Goal: Task Accomplishment & Management: Manage account settings

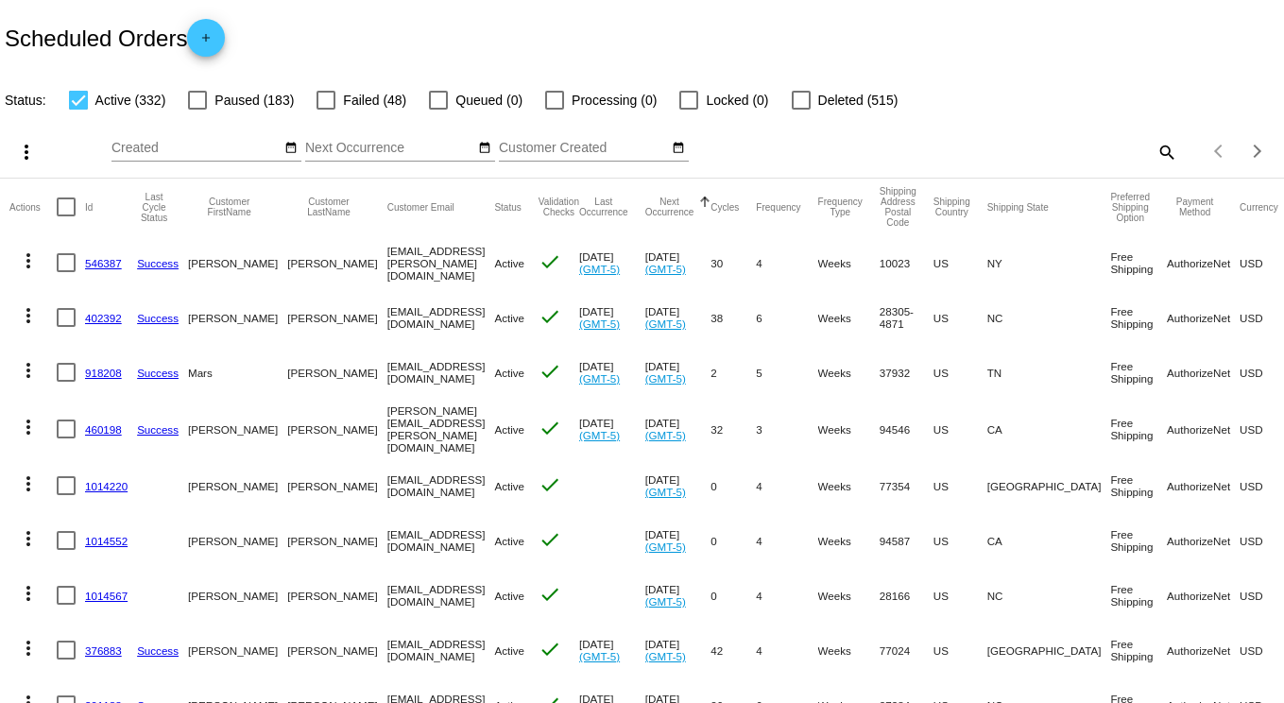
click at [1155, 152] on mat-icon "search" at bounding box center [1166, 151] width 23 height 29
click at [992, 149] on input "Search" at bounding box center [1018, 148] width 320 height 15
type input "[PERSON_NAME]"
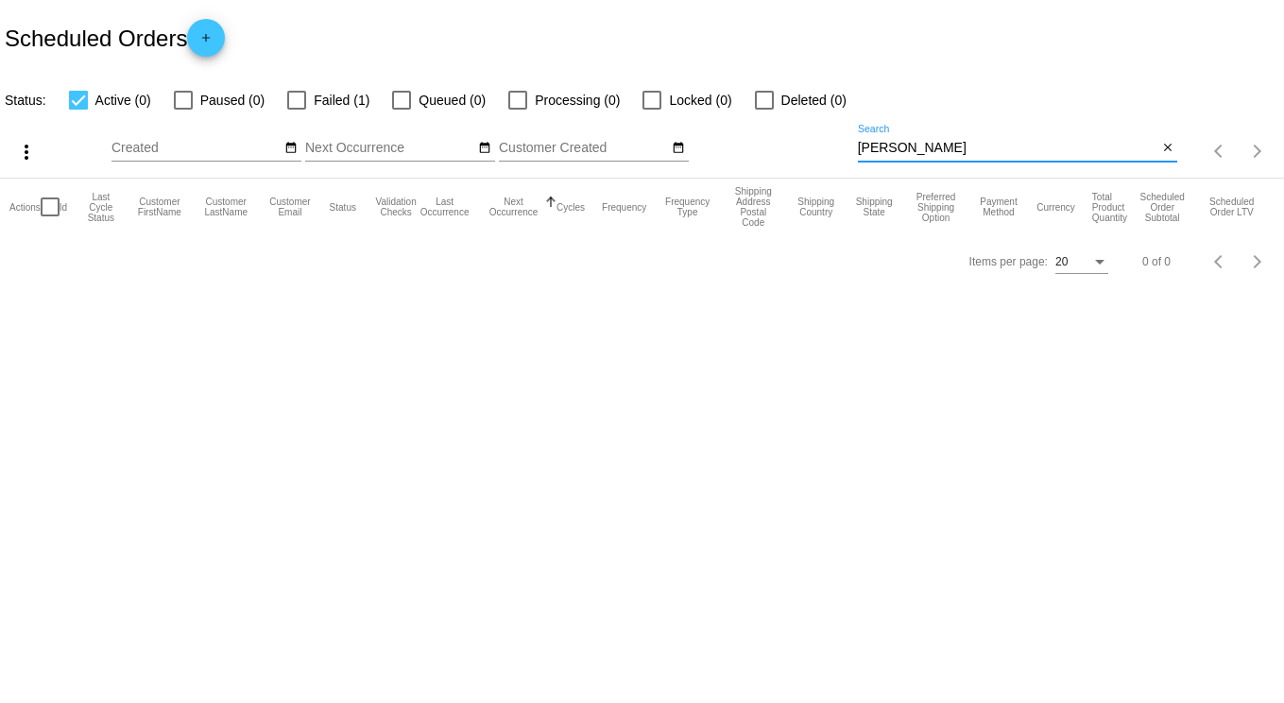
click at [291, 102] on div at bounding box center [296, 100] width 19 height 19
click at [296, 110] on input "Failed (1)" at bounding box center [296, 110] width 1 height 1
checkbox input "true"
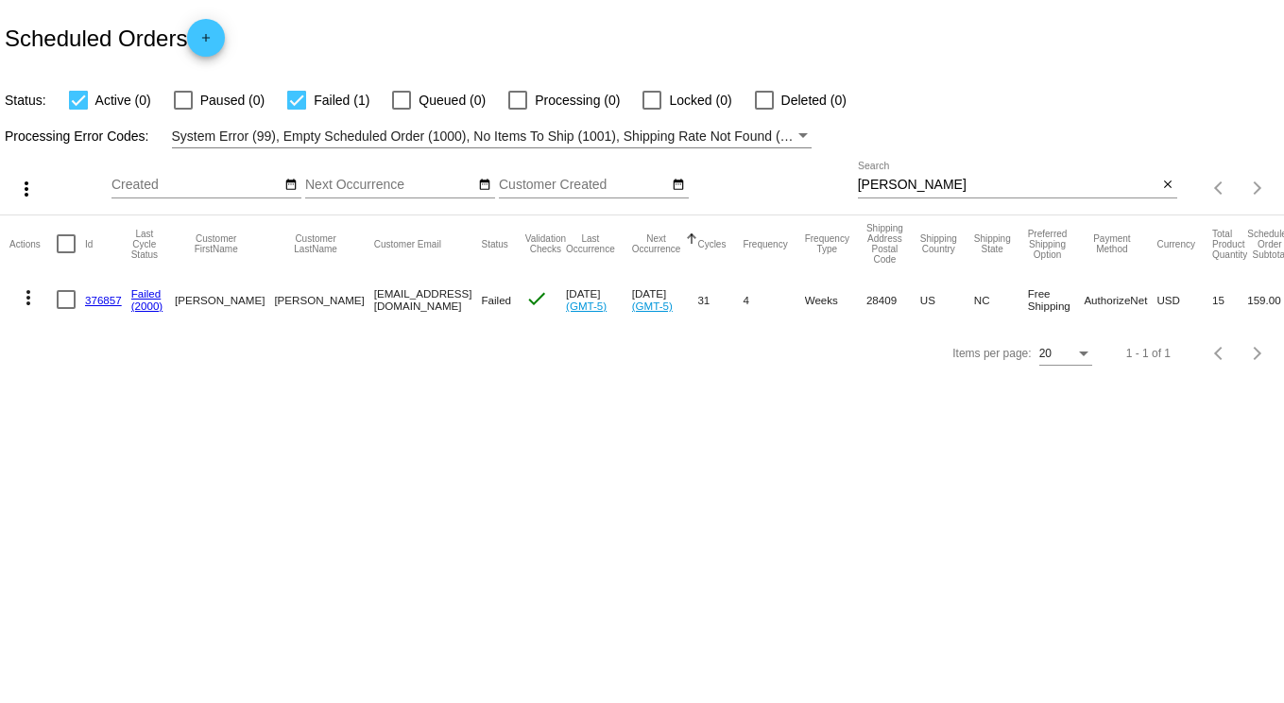
click at [97, 300] on link "376857" at bounding box center [103, 300] width 37 height 12
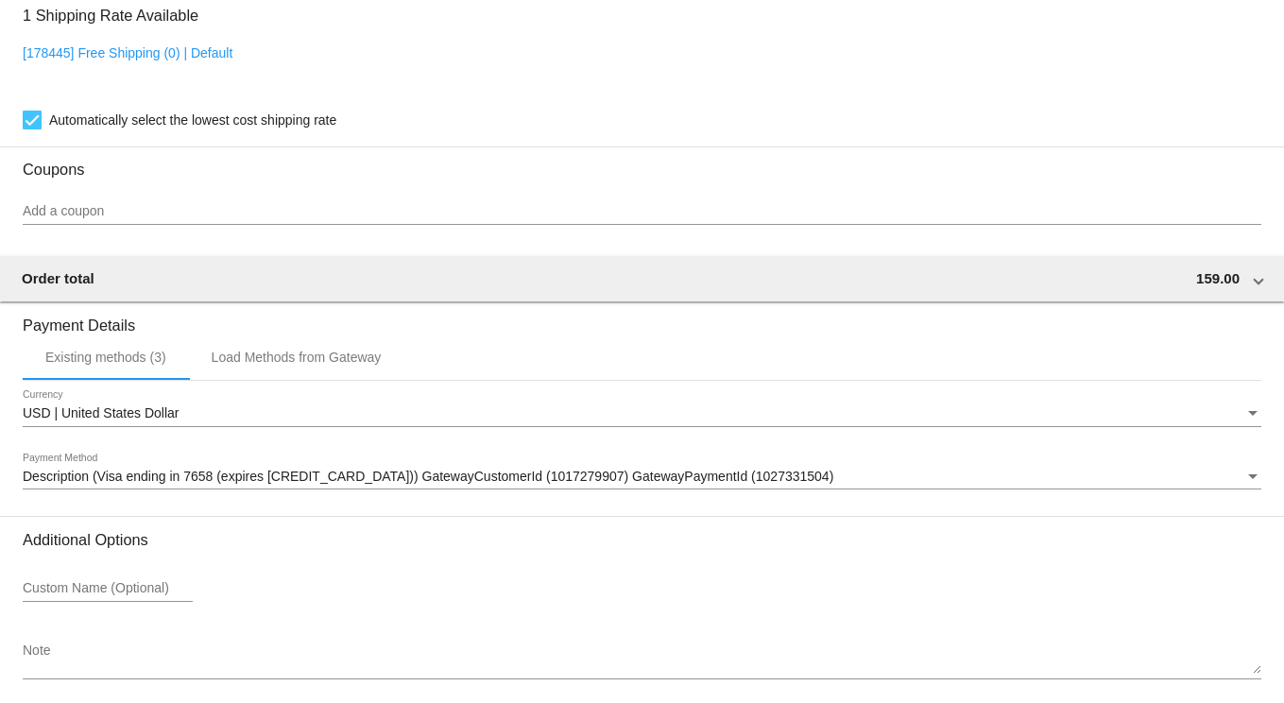
scroll to position [1984, 0]
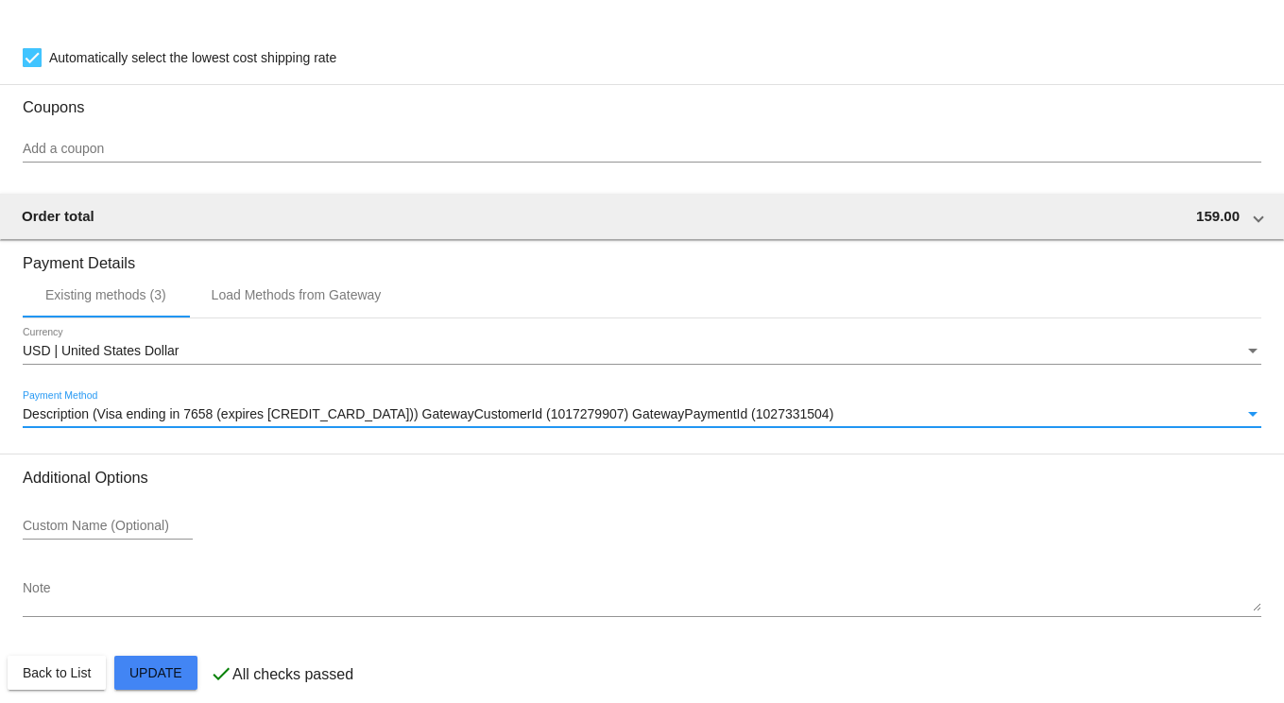
click at [278, 421] on span "Description (Visa ending in 7658 (expires [CREDIT_CARD_DATA])) GatewayCustomerI…" at bounding box center [428, 413] width 811 height 15
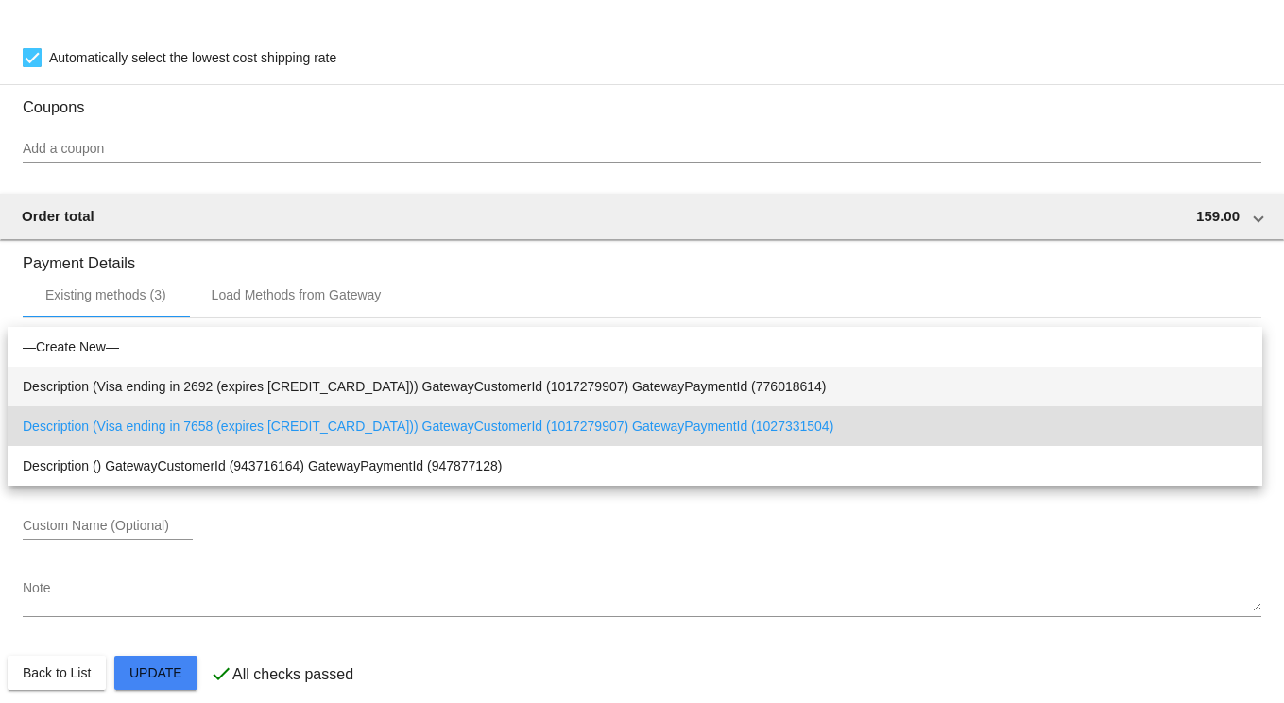
click at [267, 379] on span "Description (Visa ending in 2692 (expires [CREDIT_CARD_DATA])) GatewayCustomerI…" at bounding box center [635, 387] width 1225 height 40
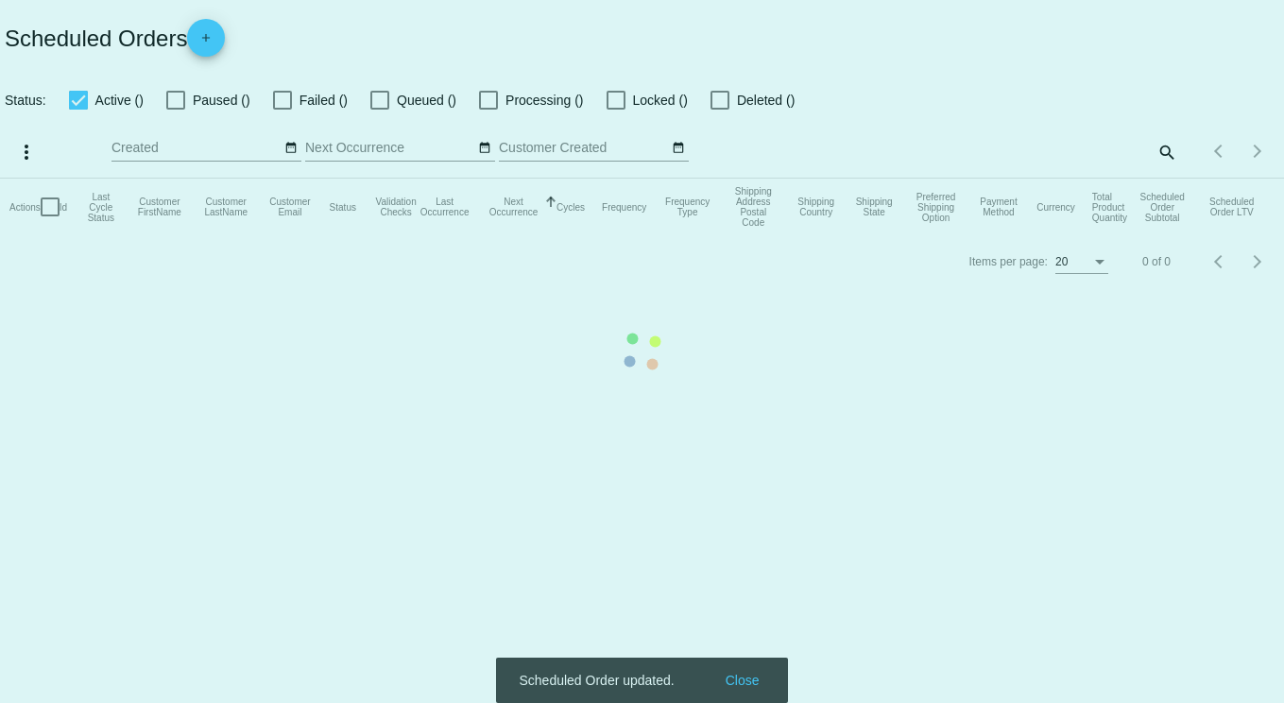
checkbox input "true"
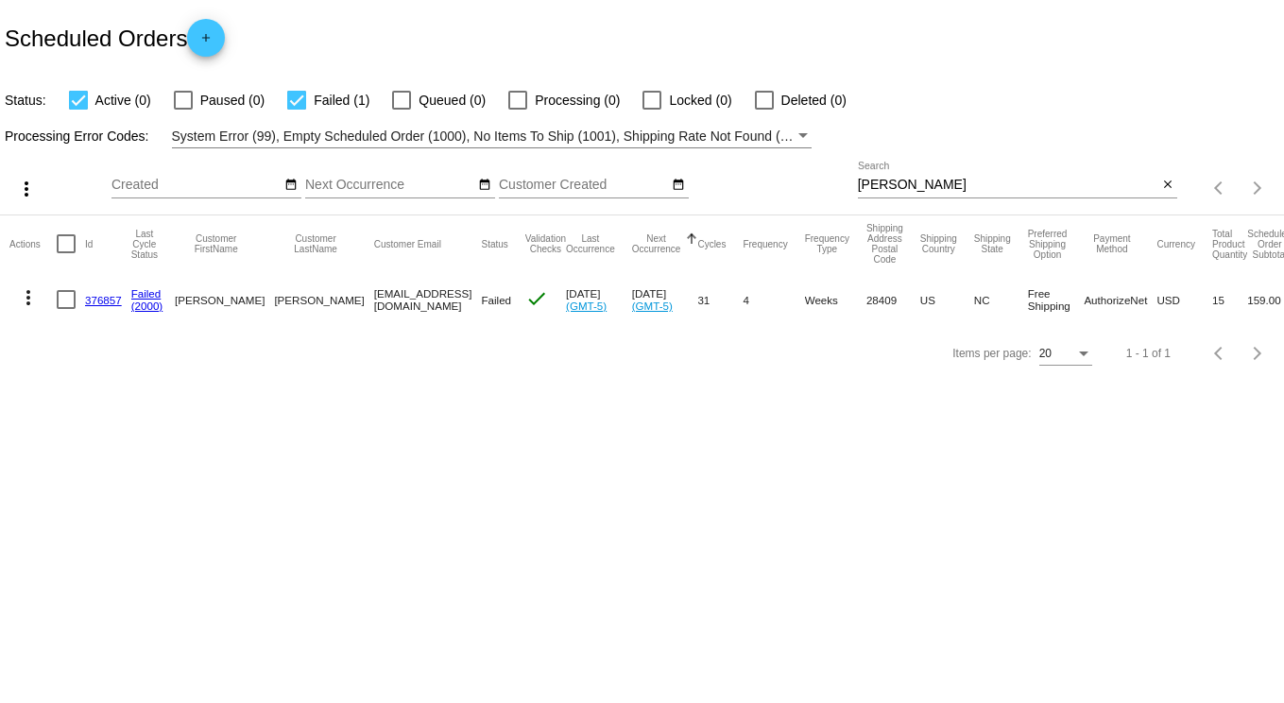
click at [103, 297] on link "376857" at bounding box center [103, 300] width 37 height 12
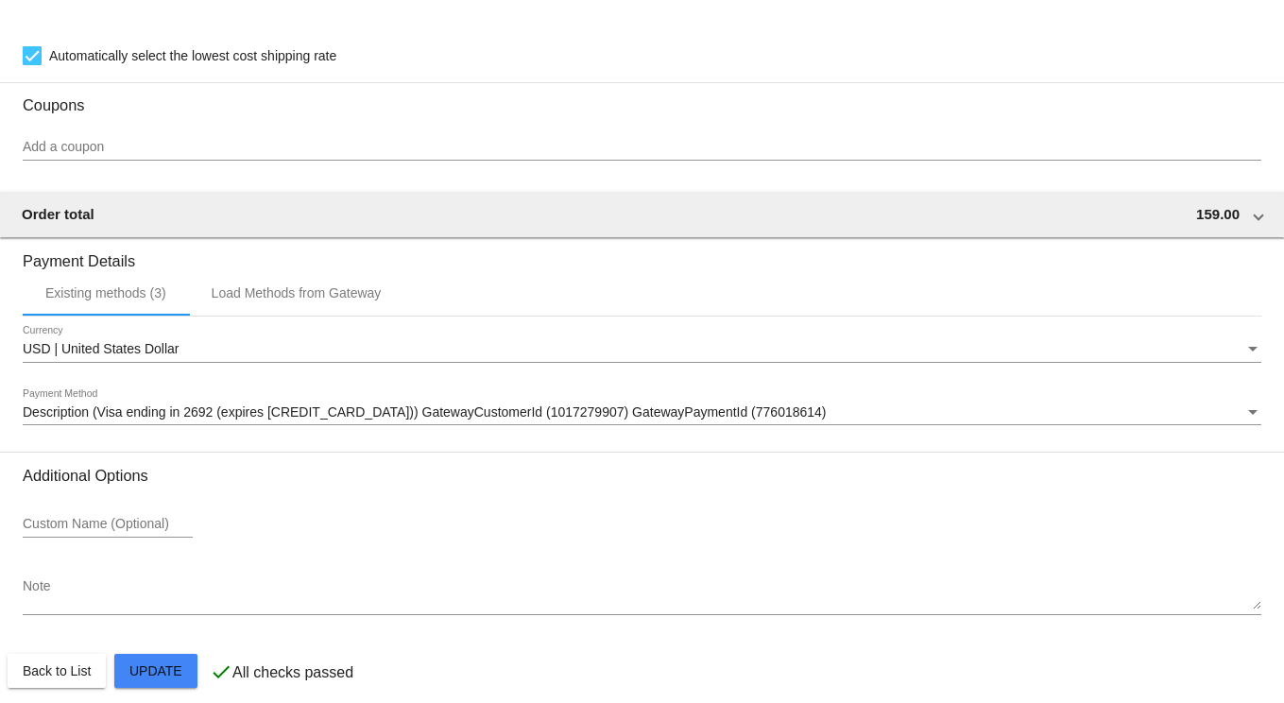
scroll to position [2015, 0]
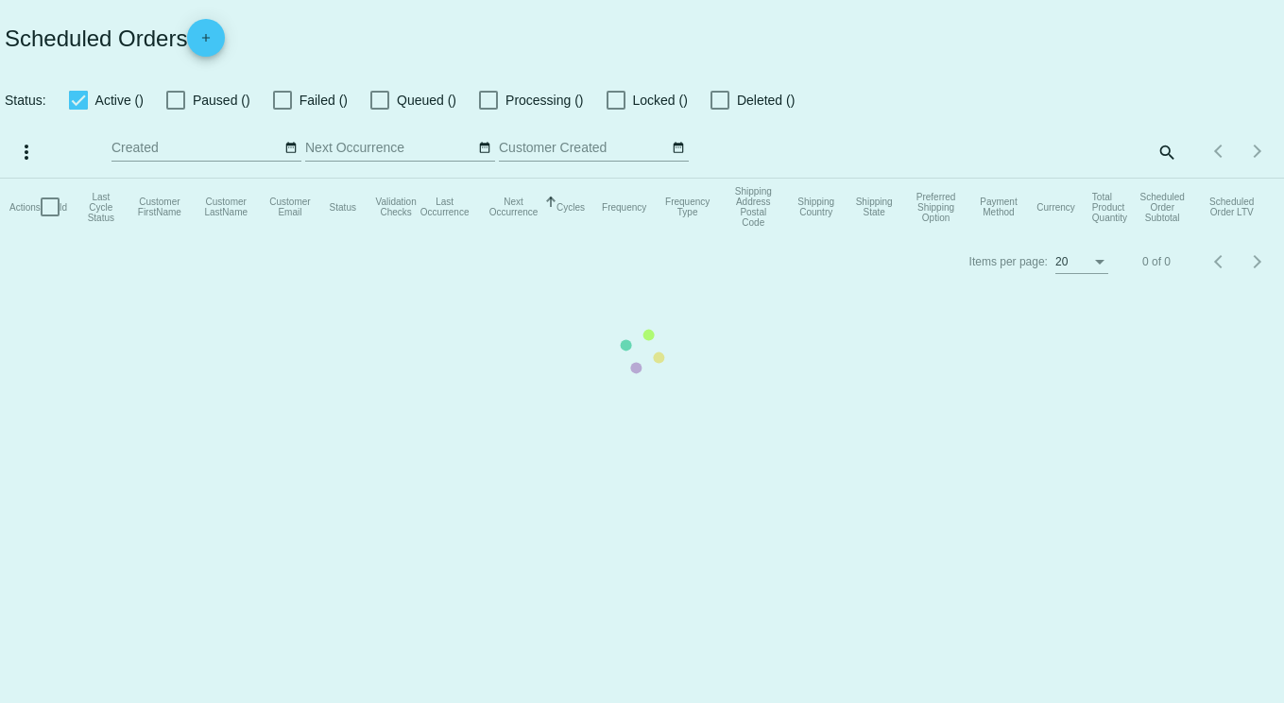
checkbox input "true"
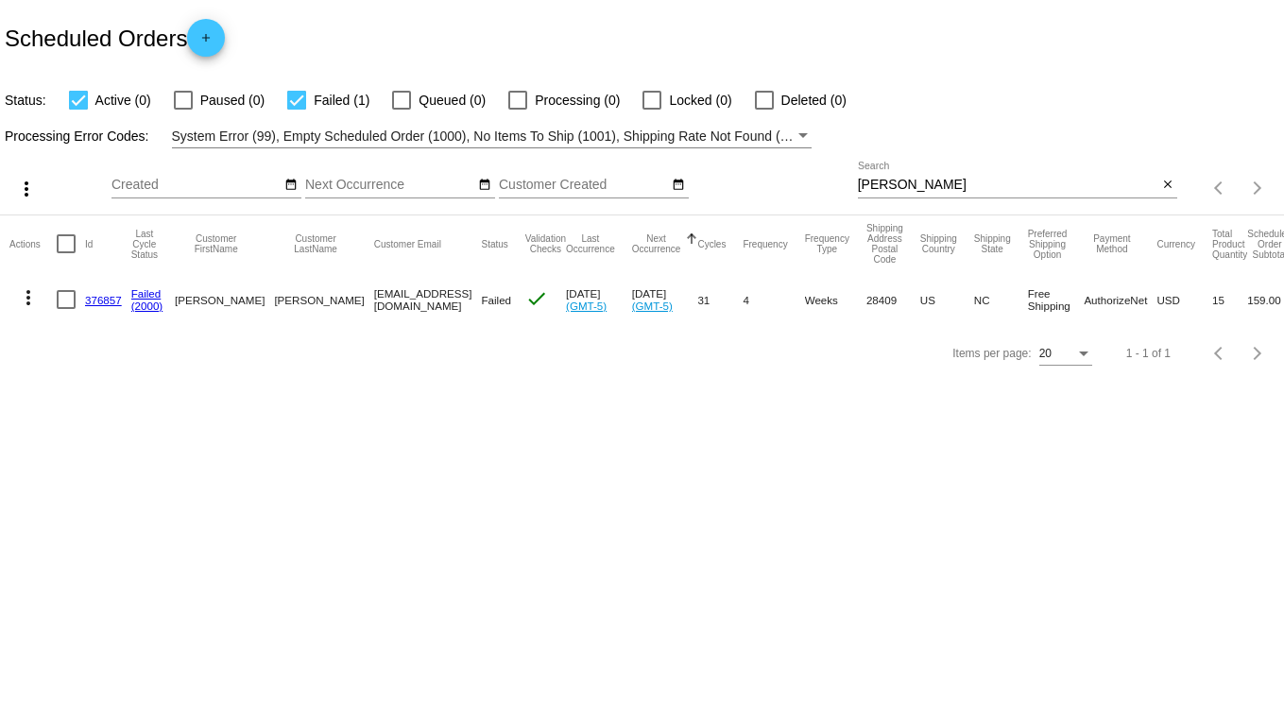
click at [32, 298] on mat-icon "more_vert" at bounding box center [28, 297] width 23 height 23
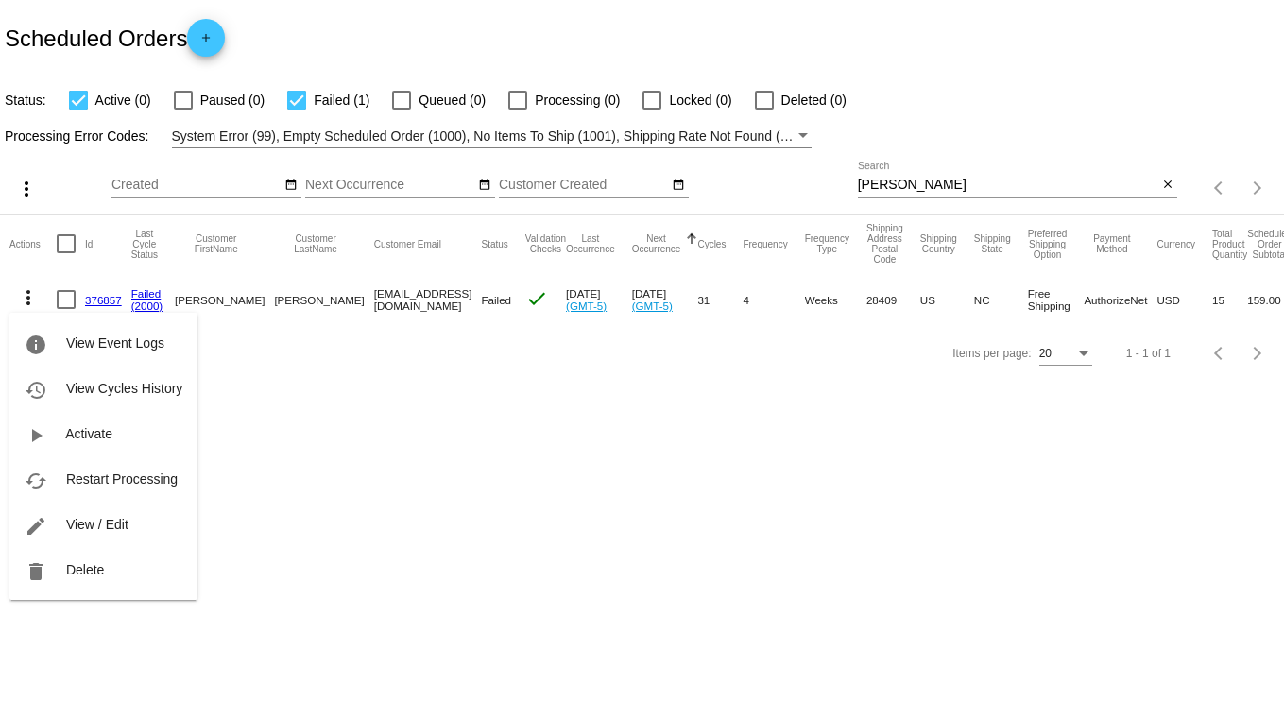
click at [118, 475] on span "Restart Processing" at bounding box center [122, 479] width 112 height 15
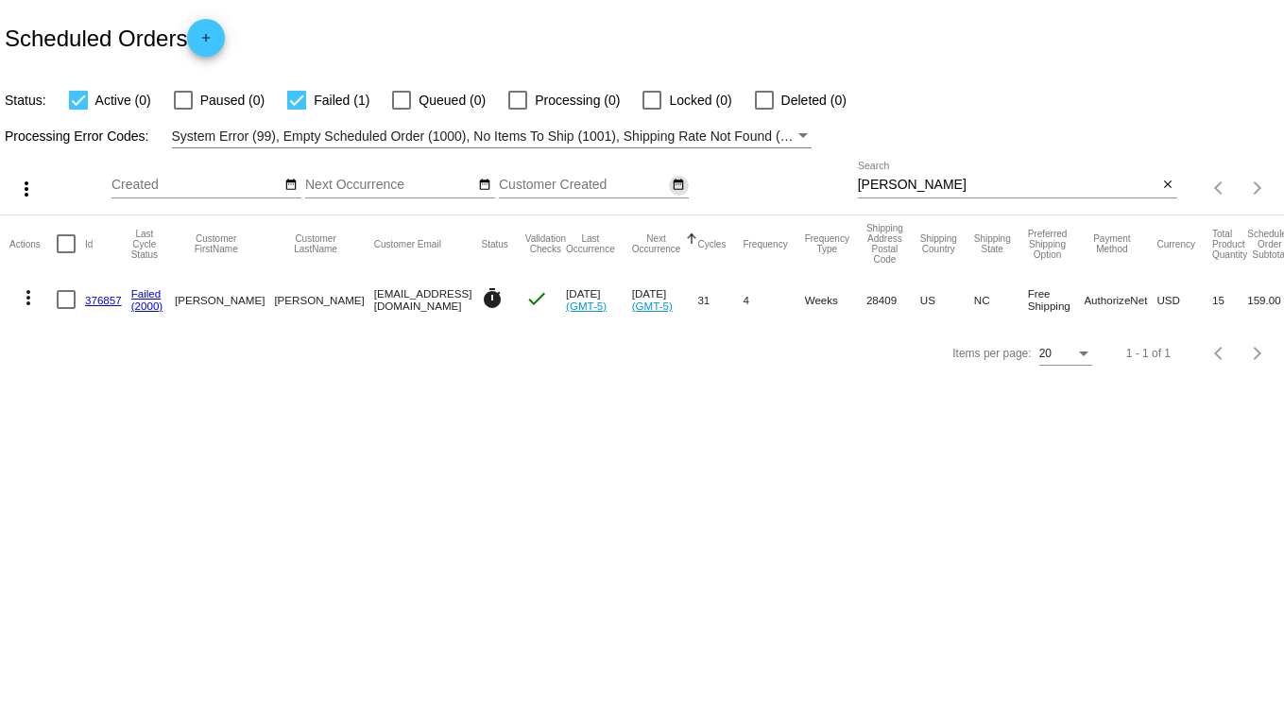
drag, startPoint x: 924, startPoint y: 188, endPoint x: 678, endPoint y: 191, distance: 246.7
click at [678, 191] on div "more_vert Sep Jan Feb Mar [DATE]" at bounding box center [642, 181] width 1284 height 67
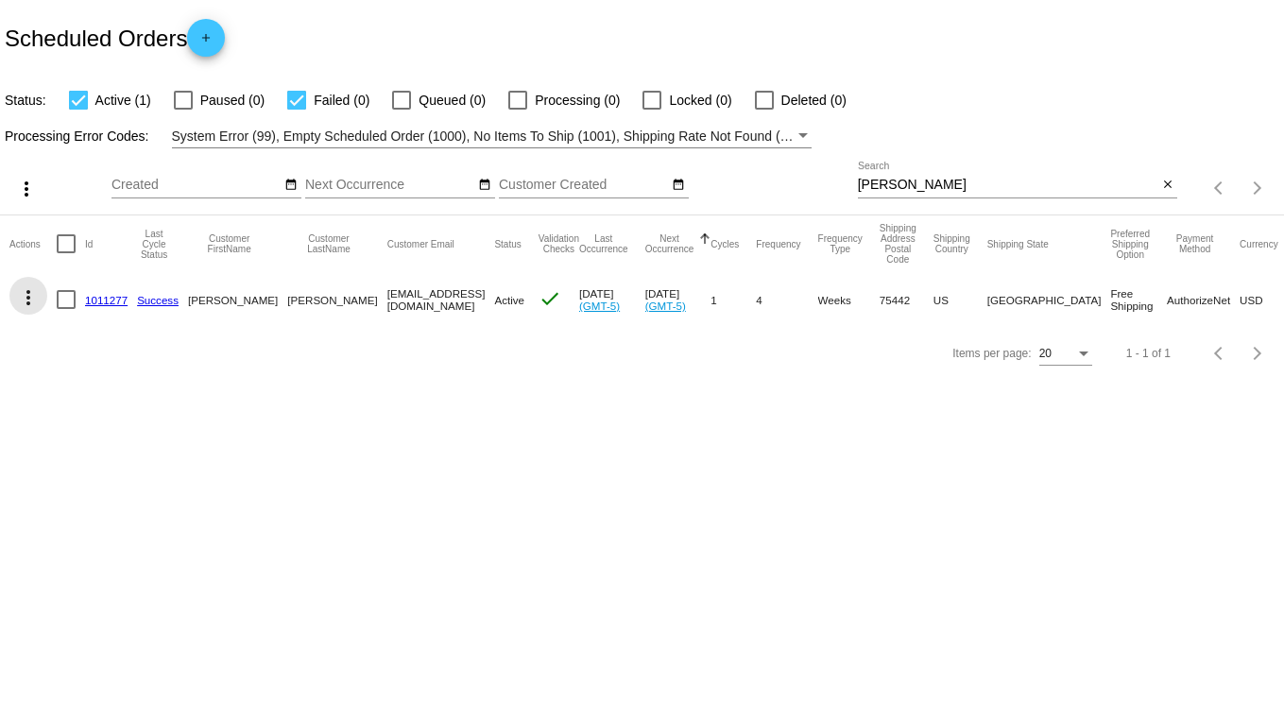
click at [32, 301] on mat-icon "more_vert" at bounding box center [28, 297] width 23 height 23
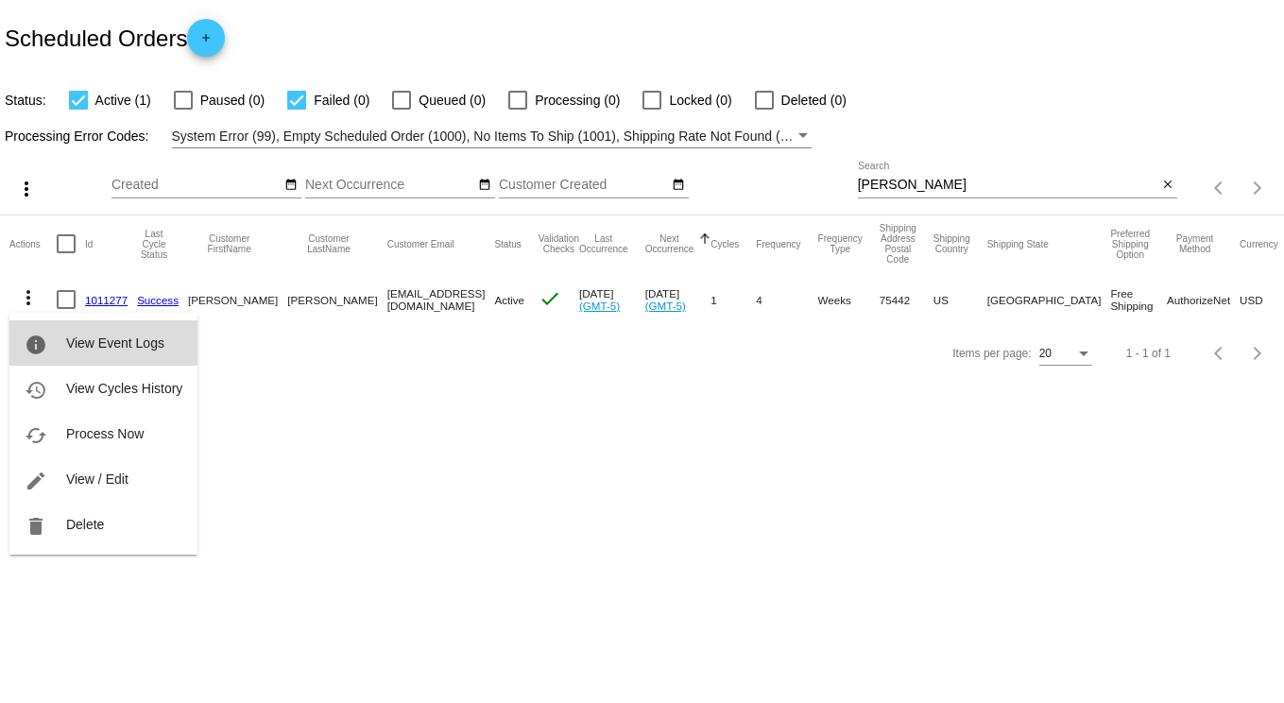
click at [107, 348] on span "View Event Logs" at bounding box center [115, 342] width 98 height 15
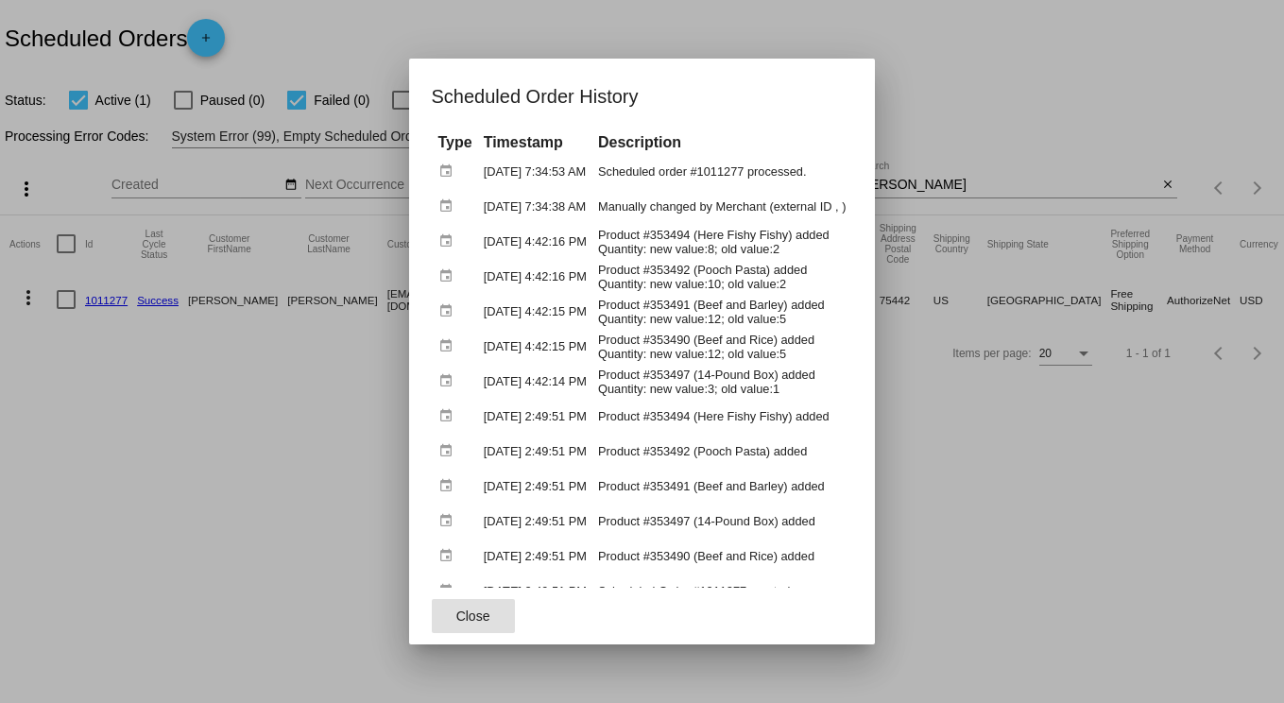
click at [1035, 491] on div at bounding box center [642, 351] width 1284 height 703
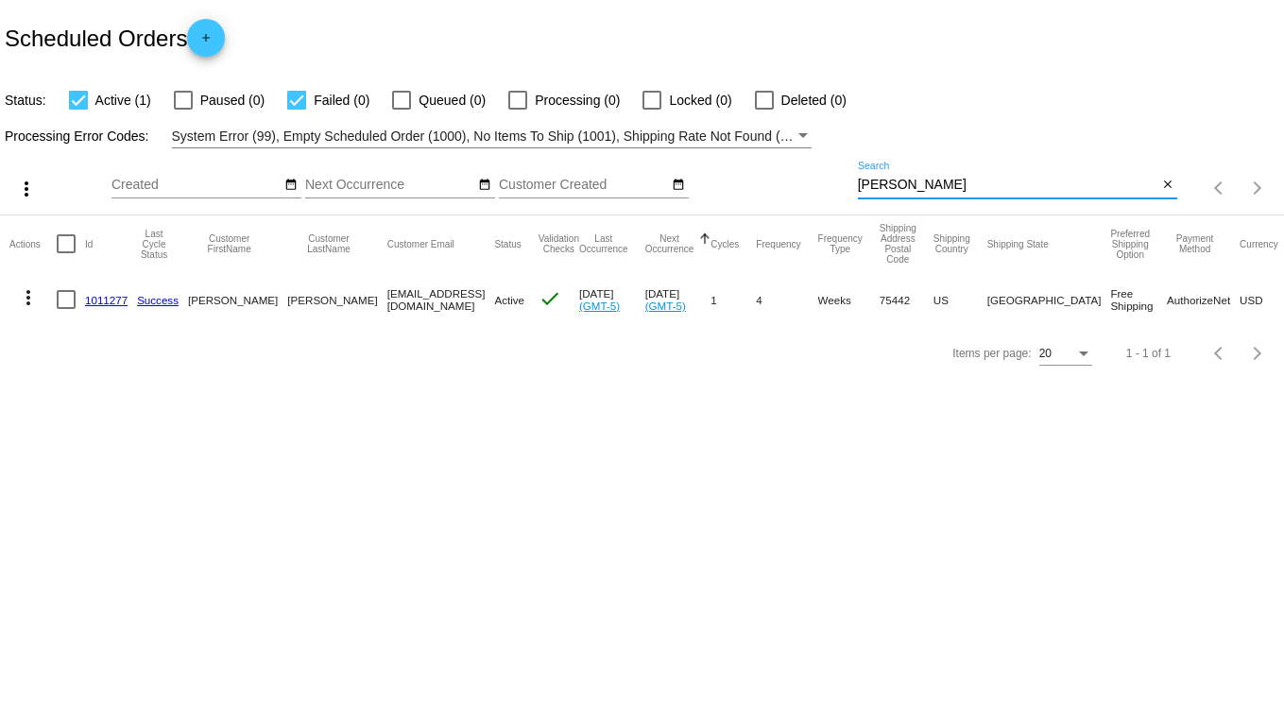
drag, startPoint x: 913, startPoint y: 180, endPoint x: 734, endPoint y: 177, distance: 178.6
click at [760, 182] on div "more_vert Sep Jan Feb Mar [DATE]" at bounding box center [642, 181] width 1284 height 67
type input "rockwood"
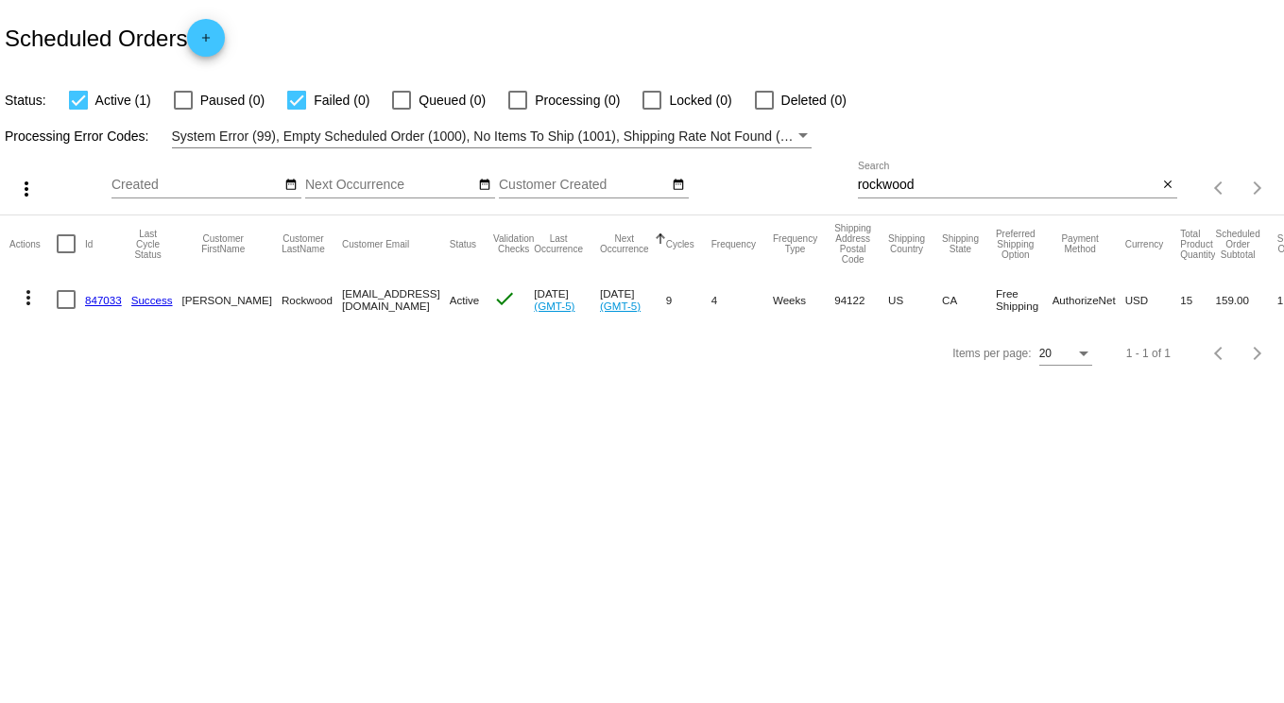
click at [97, 297] on link "847033" at bounding box center [103, 300] width 37 height 12
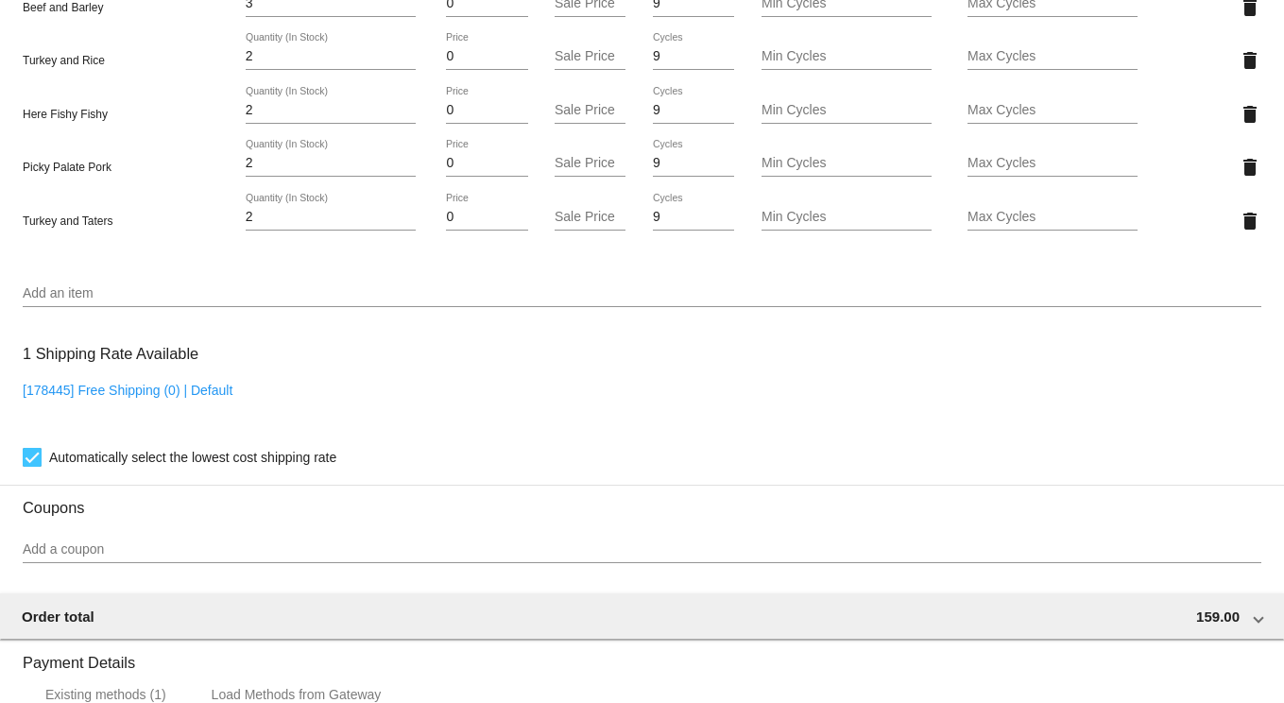
scroll to position [1732, 0]
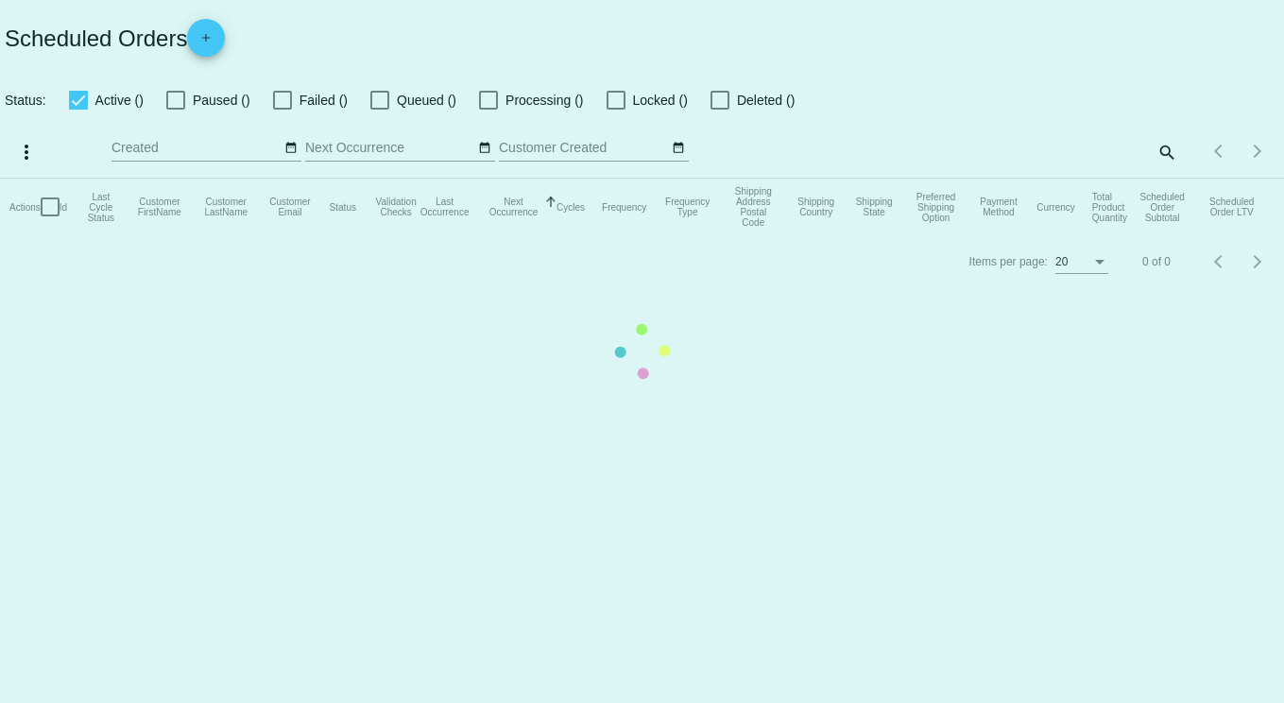
checkbox input "true"
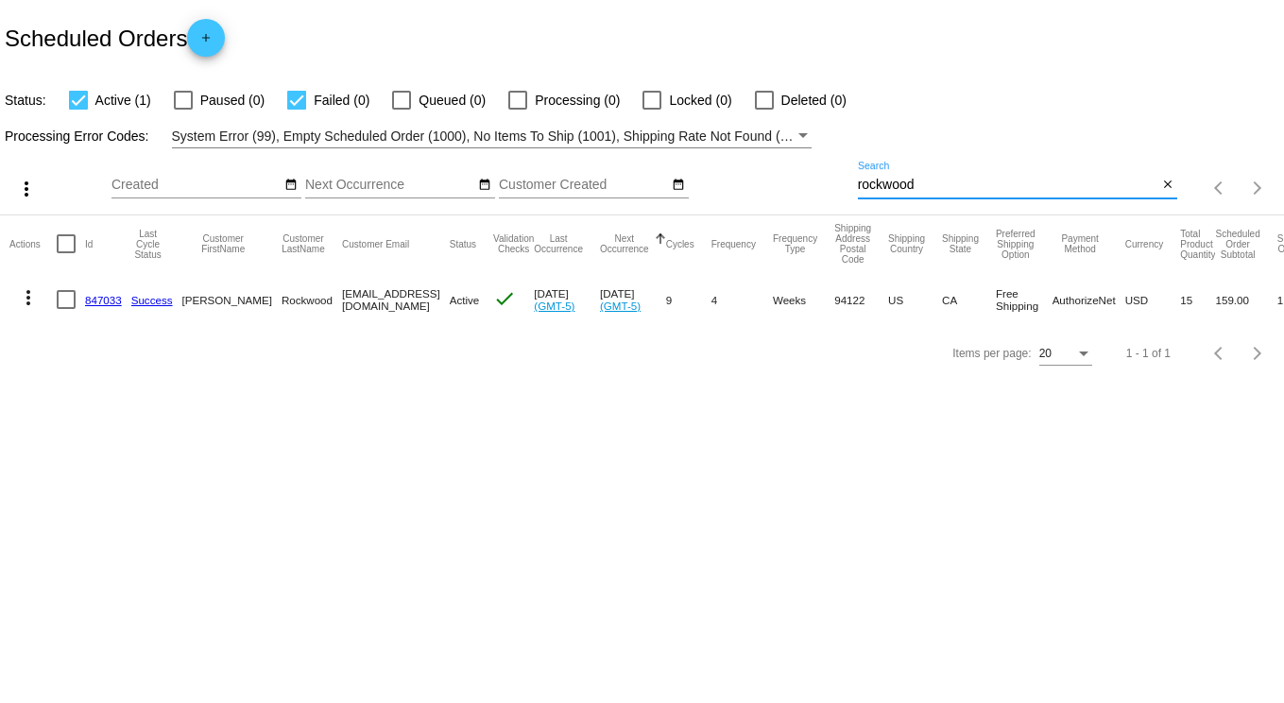
drag, startPoint x: 953, startPoint y: 180, endPoint x: 692, endPoint y: 181, distance: 260.8
click at [692, 181] on div "more_vert Sep Jan Feb Mar [DATE]" at bounding box center [642, 181] width 1284 height 67
type input "[PERSON_NAME]"
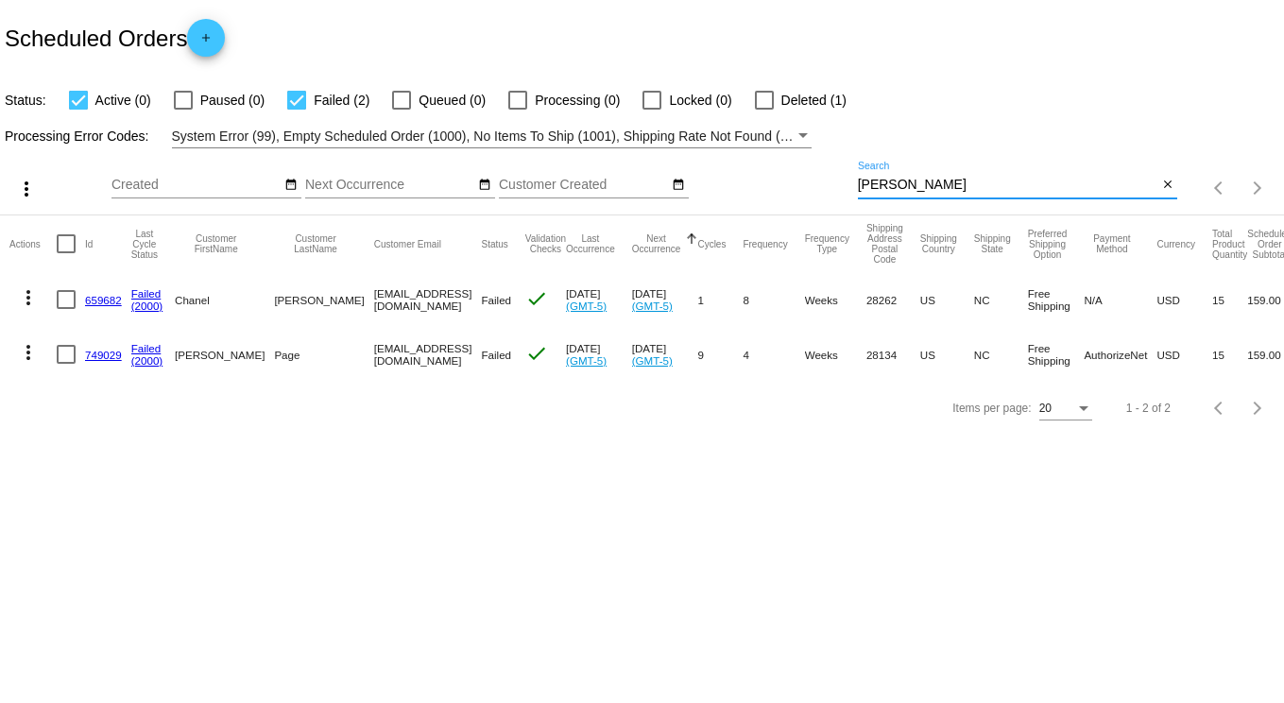
click at [28, 352] on mat-icon "more_vert" at bounding box center [28, 352] width 23 height 23
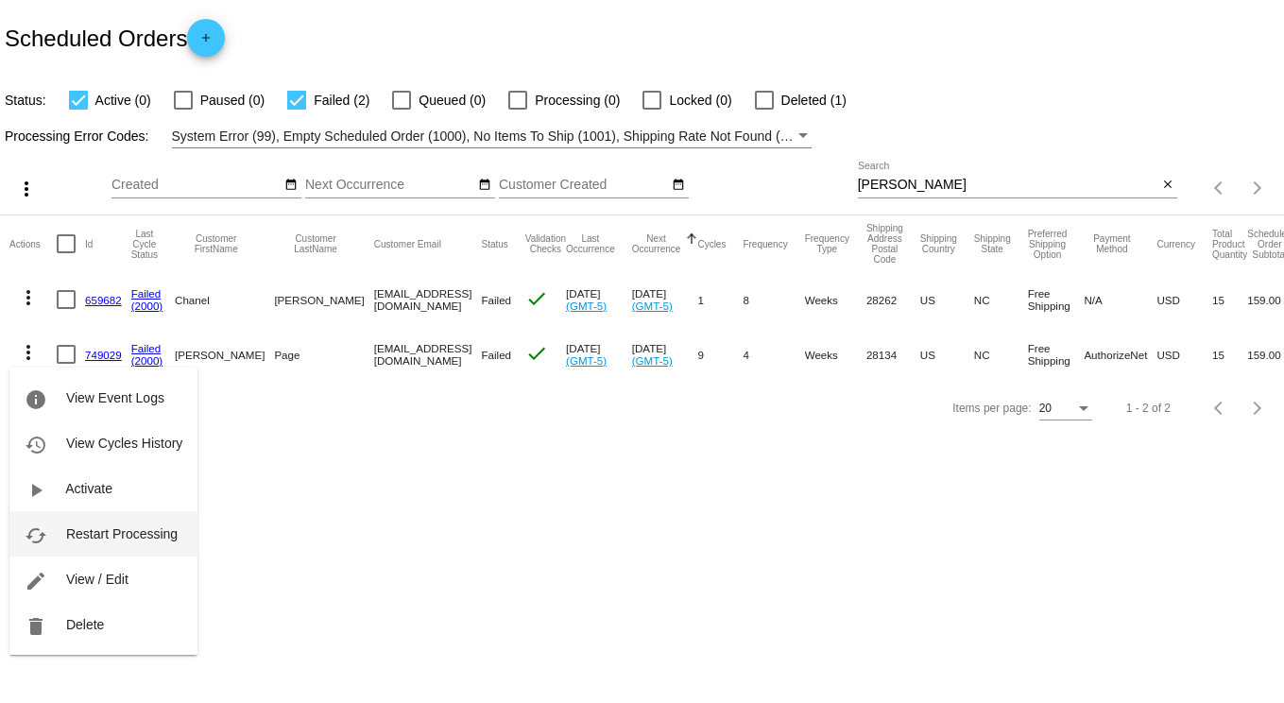
click at [138, 535] on span "Restart Processing" at bounding box center [122, 533] width 112 height 15
